Goal: Find specific page/section: Find specific page/section

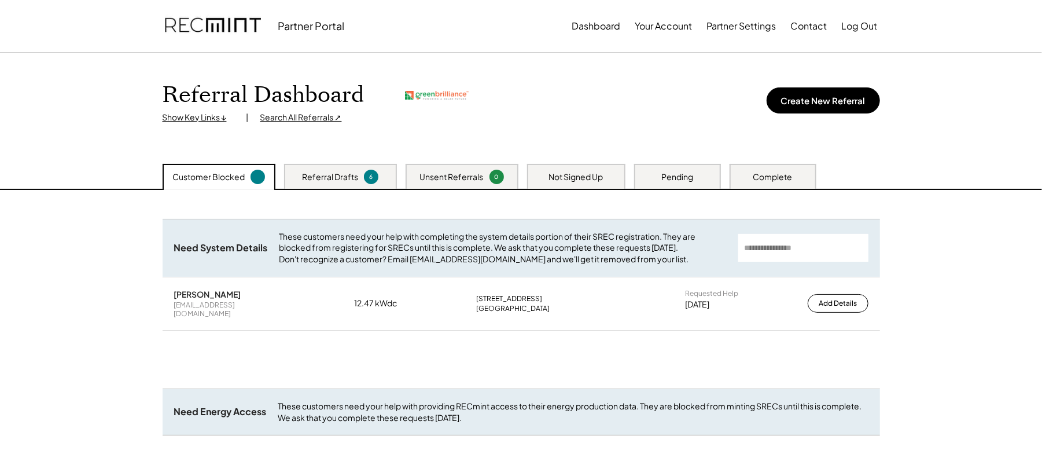
click at [302, 119] on div "Search All Referrals ↗" at bounding box center [301, 118] width 82 height 12
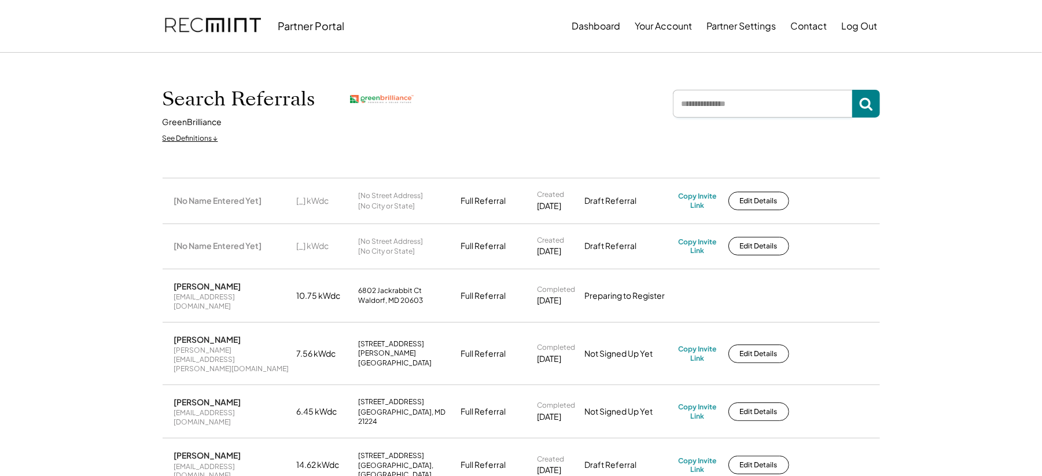
click at [746, 102] on input "input" at bounding box center [762, 104] width 179 height 28
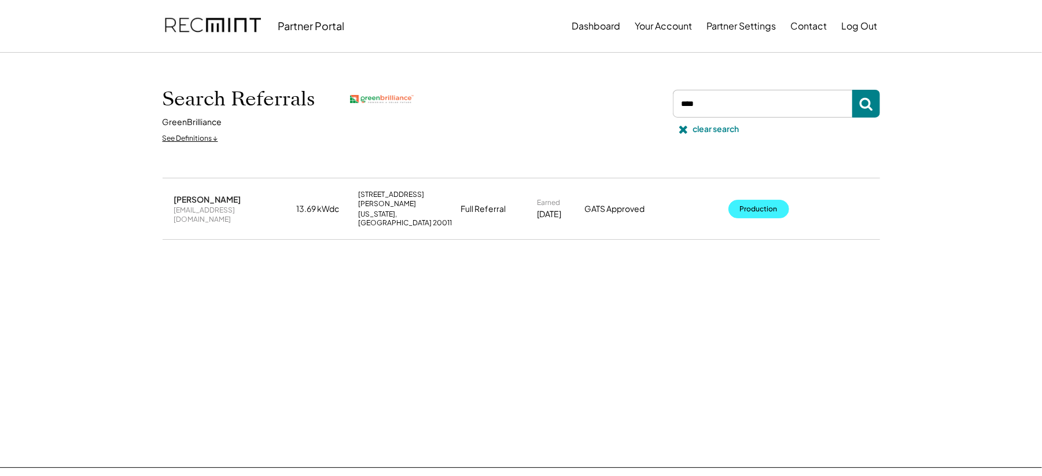
click at [756, 202] on button "Production" at bounding box center [758, 209] width 61 height 19
click at [725, 96] on input "input" at bounding box center [762, 104] width 179 height 28
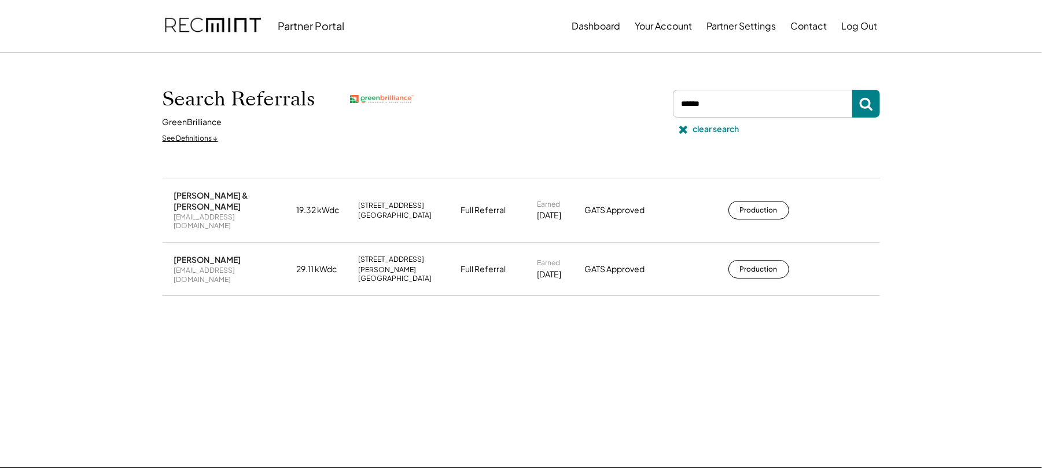
click at [761, 260] on button "Production" at bounding box center [758, 269] width 61 height 19
click at [752, 107] on input "input" at bounding box center [762, 104] width 179 height 28
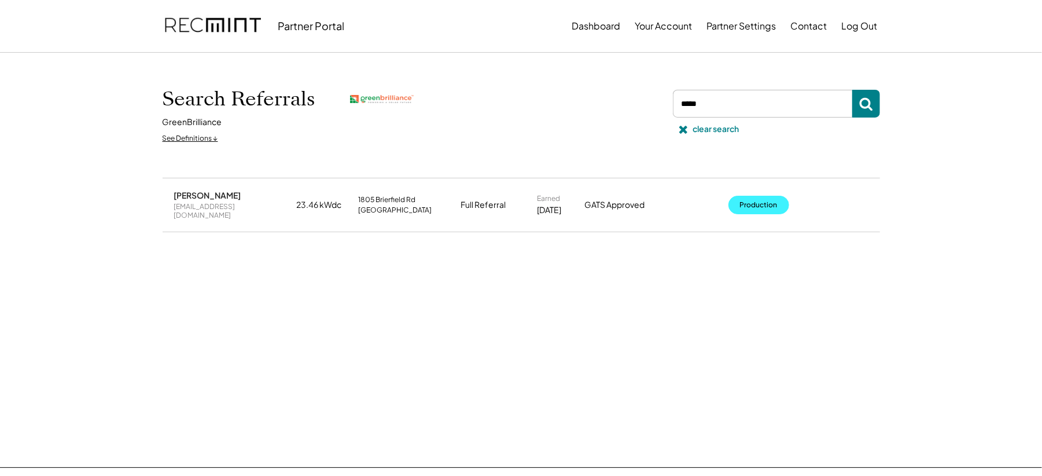
click at [755, 202] on button "Production" at bounding box center [758, 205] width 61 height 19
click at [747, 102] on input "input" at bounding box center [762, 104] width 179 height 28
click at [746, 102] on input "input" at bounding box center [762, 104] width 179 height 28
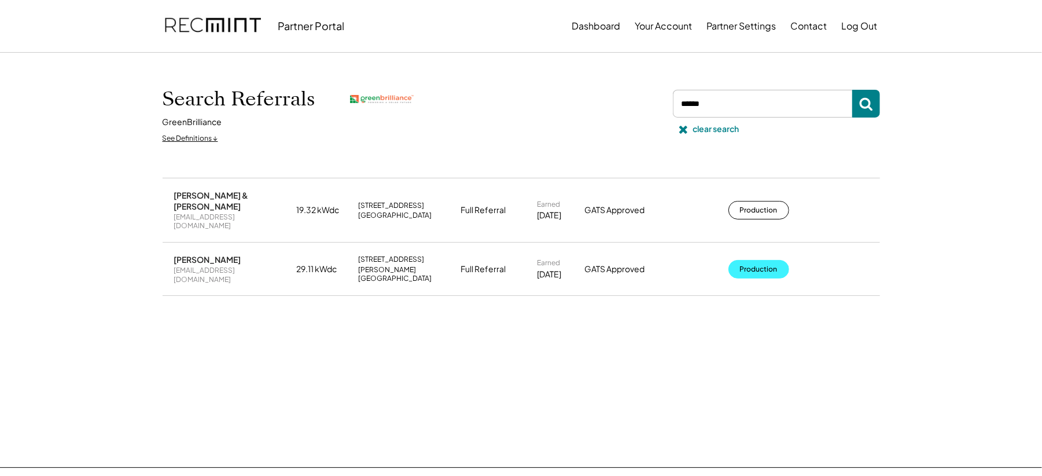
click at [749, 260] on button "Production" at bounding box center [758, 269] width 61 height 19
click at [739, 106] on input "input" at bounding box center [762, 104] width 179 height 28
type input "****"
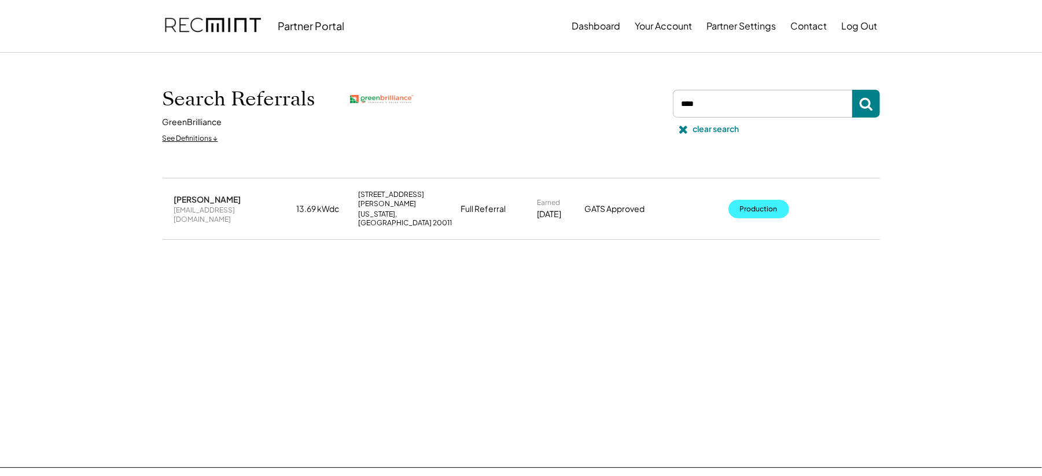
click at [748, 200] on button "Production" at bounding box center [758, 209] width 61 height 19
click at [751, 200] on button "Production" at bounding box center [758, 209] width 61 height 19
drag, startPoint x: 699, startPoint y: 127, endPoint x: 661, endPoint y: 1, distance: 131.9
click at [699, 128] on div "clear search" at bounding box center [716, 129] width 46 height 12
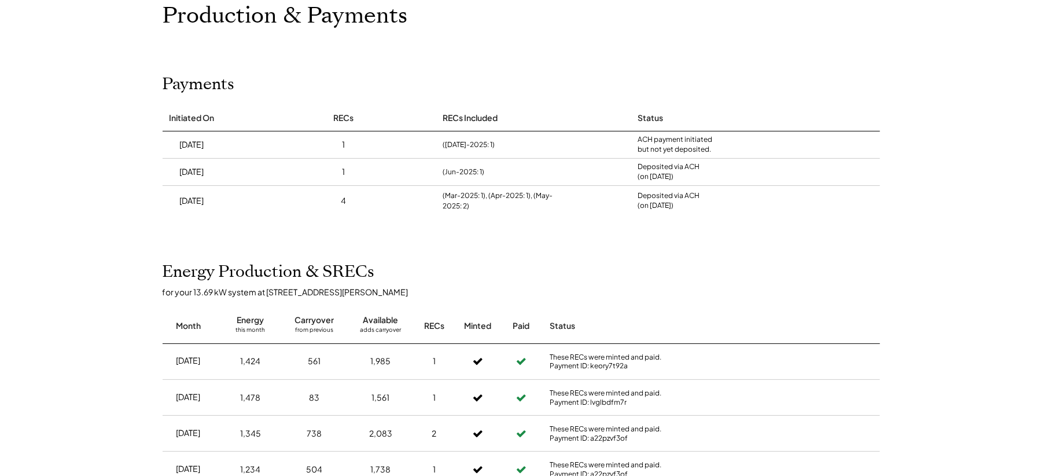
scroll to position [77, 0]
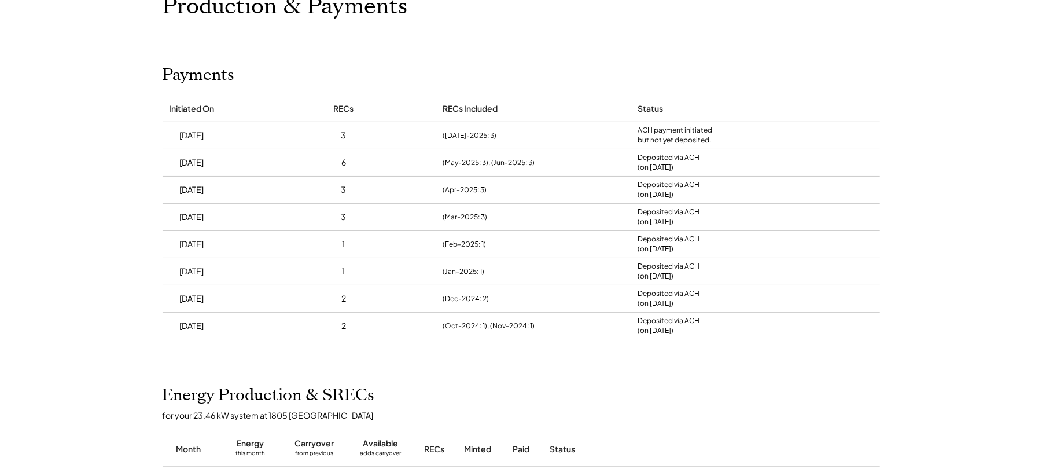
scroll to position [77, 0]
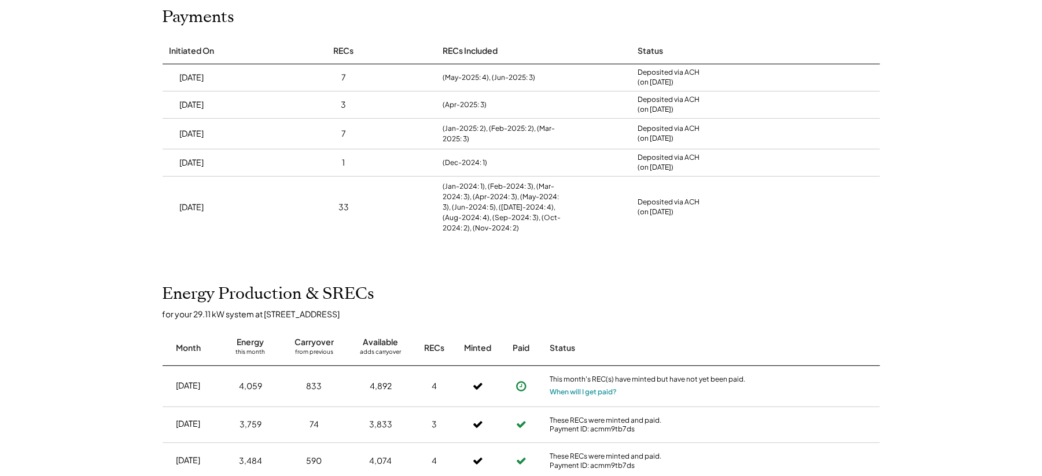
scroll to position [77, 0]
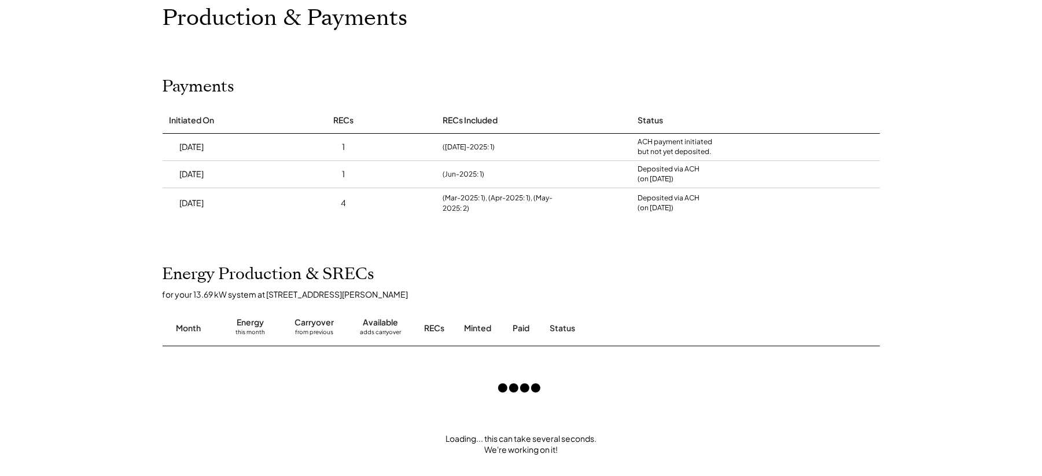
scroll to position [154, 0]
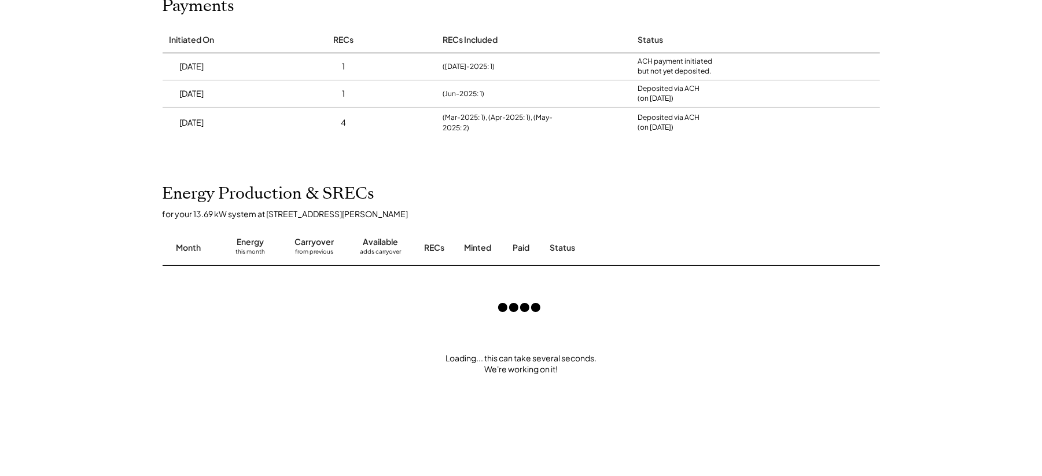
scroll to position [77, 0]
